Goal: Task Accomplishment & Management: Manage account settings

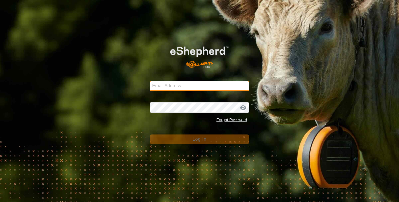
type input "swovens@gmail.com"
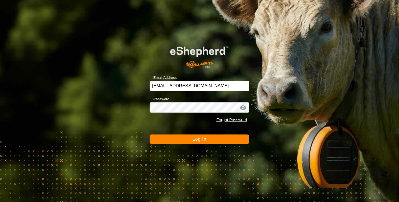
click at [196, 137] on span "Log In" at bounding box center [200, 139] width 14 height 5
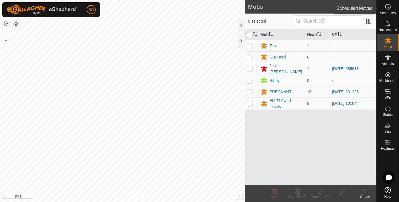
click at [387, 6] on icon at bounding box center [388, 6] width 7 height 7
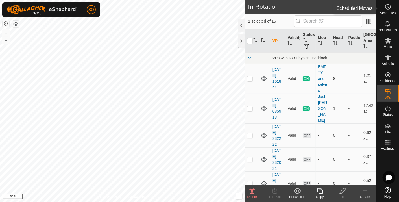
click at [388, 6] on icon at bounding box center [388, 7] width 1 height 2
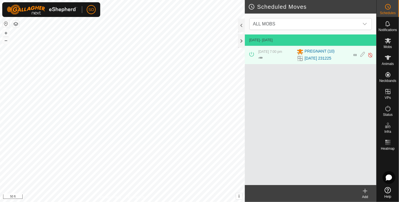
click at [365, 190] on icon at bounding box center [365, 191] width 0 height 4
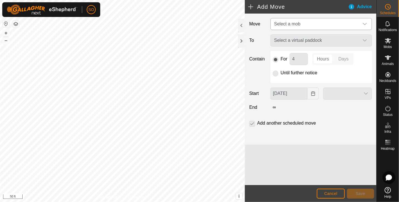
click at [364, 22] on icon "dropdown trigger" at bounding box center [365, 24] width 5 height 5
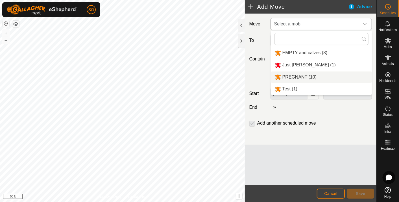
click at [297, 76] on li "PREGNANT (10)" at bounding box center [321, 77] width 101 height 12
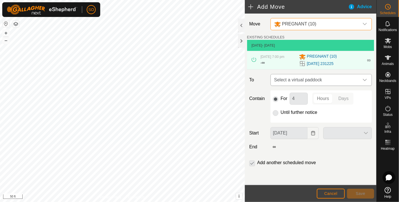
click at [365, 78] on icon "dropdown trigger" at bounding box center [365, 80] width 5 height 5
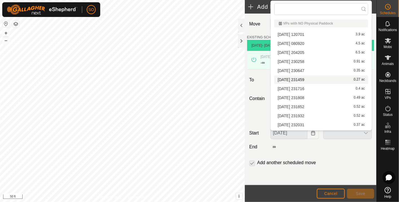
click at [304, 78] on li "2025-08-09 231459 0.27 ac" at bounding box center [321, 79] width 94 height 8
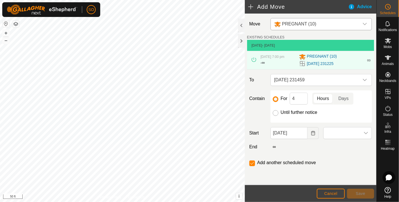
click at [276, 112] on input "Until further notice" at bounding box center [276, 113] width 6 height 6
radio input "true"
checkbox input "false"
click at [315, 131] on icon "Choose Date" at bounding box center [313, 133] width 4 height 5
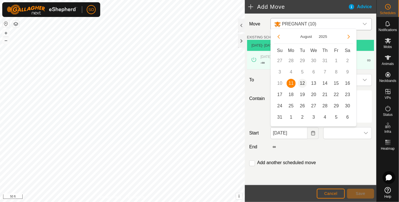
click at [303, 81] on span "12" at bounding box center [302, 83] width 9 height 9
type input "12 Aug, 2025"
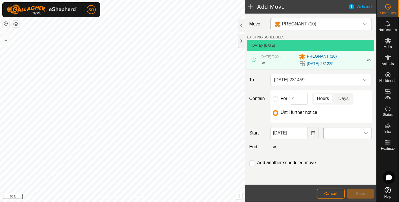
click at [367, 131] on icon "dropdown trigger" at bounding box center [366, 133] width 5 height 5
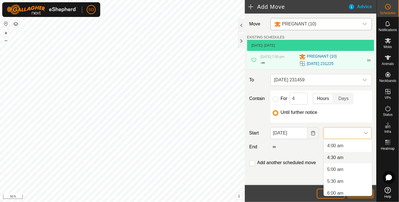
scroll to position [125, 0]
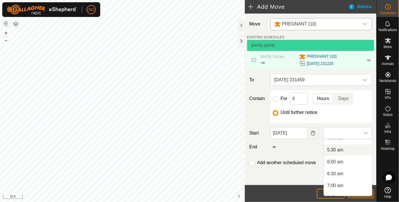
click at [336, 147] on li "5:30 am" at bounding box center [348, 149] width 48 height 11
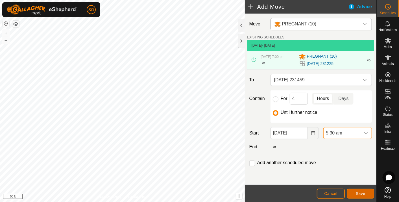
click at [362, 192] on span "Save" at bounding box center [361, 193] width 10 height 5
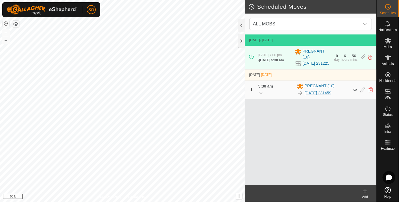
click at [314, 93] on link "[DATE] 231459" at bounding box center [318, 93] width 27 height 6
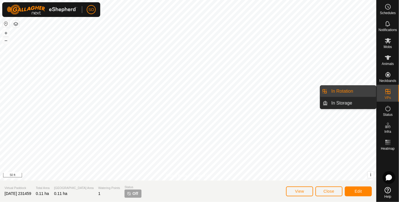
click at [352, 88] on link "In Rotation" at bounding box center [352, 91] width 48 height 11
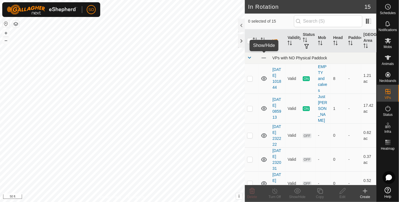
click at [264, 57] on span at bounding box center [264, 58] width 6 height 6
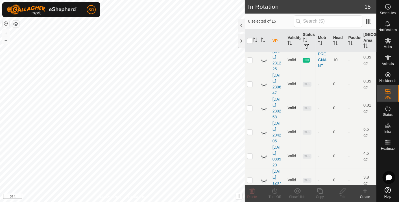
scroll to position [212, 0]
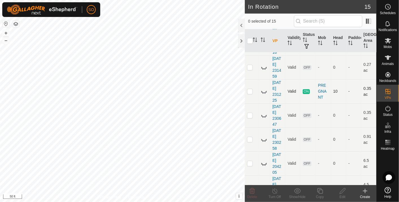
click at [264, 88] on icon at bounding box center [264, 91] width 7 height 7
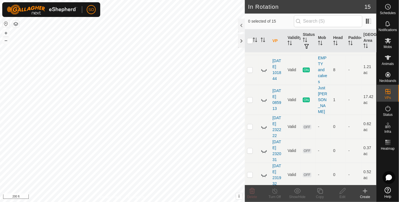
scroll to position [8, 0]
click at [264, 70] on icon at bounding box center [264, 70] width 7 height 7
